Goal: Information Seeking & Learning: Learn about a topic

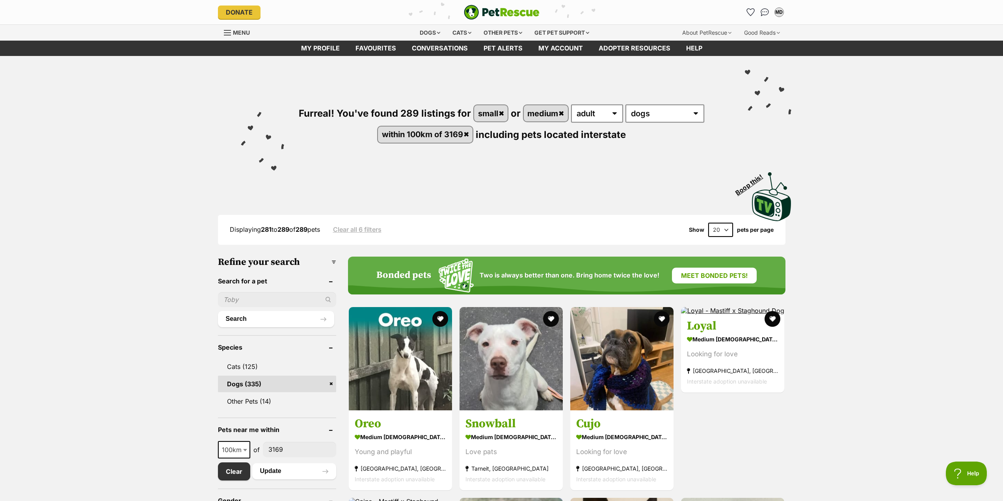
scroll to position [79, 0]
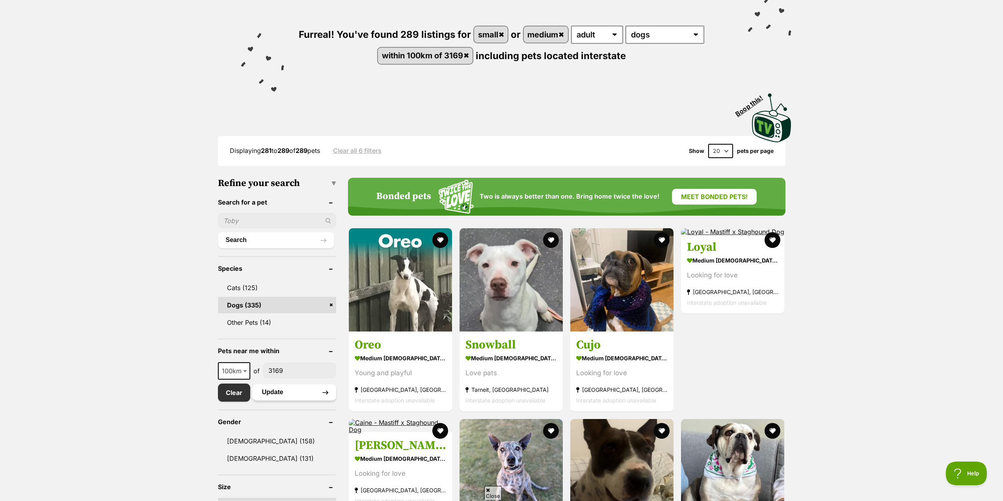
click at [280, 391] on button "Update" at bounding box center [294, 392] width 84 height 16
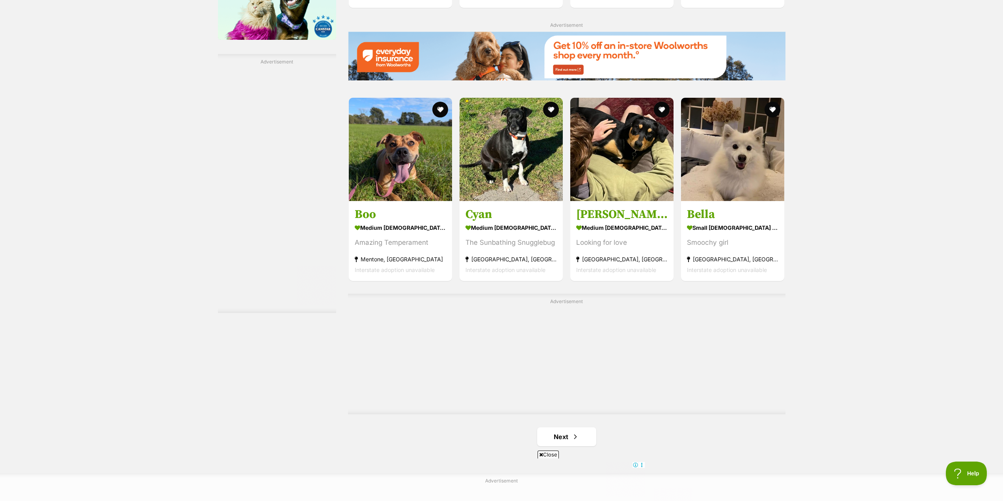
scroll to position [1301, 0]
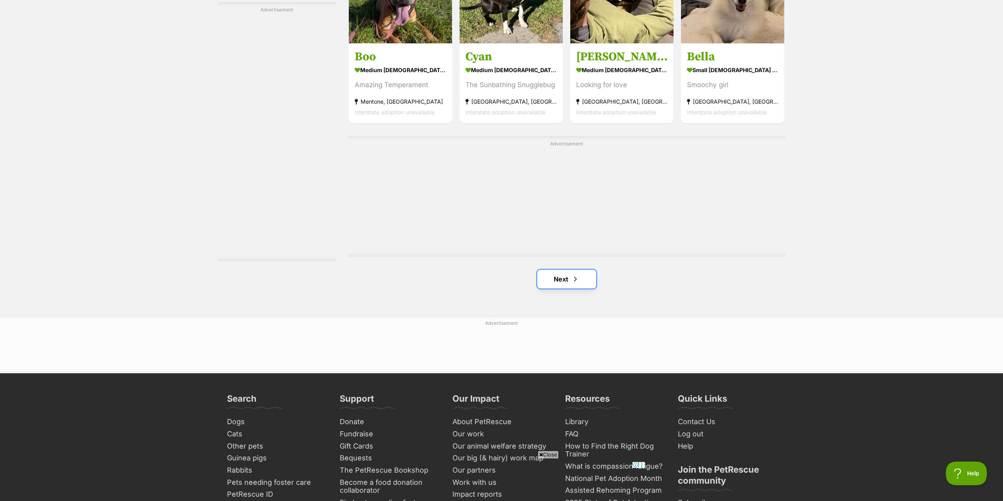
click at [566, 279] on link "Next" at bounding box center [566, 279] width 59 height 19
